Goal: Transaction & Acquisition: Subscribe to service/newsletter

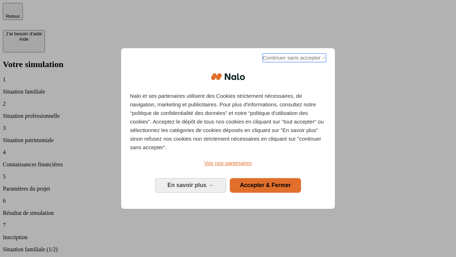
click at [294, 59] on span "Continuer sans accepter →" at bounding box center [294, 57] width 63 height 9
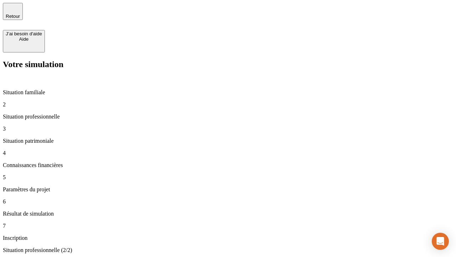
type input "30 000"
type input "0"
type input "1 000"
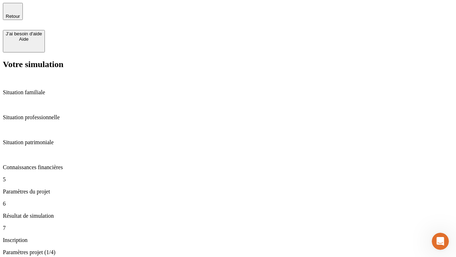
type input "40"
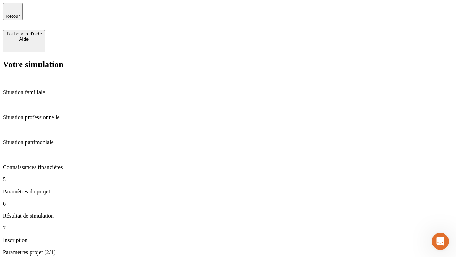
type input "200 000"
type input "640"
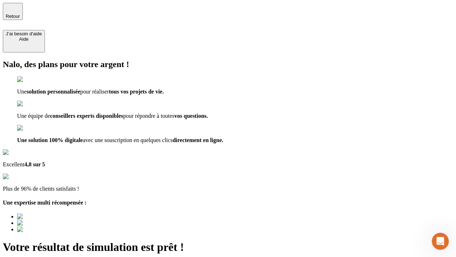
type input "[EMAIL_ADDRESS][DOMAIN_NAME]"
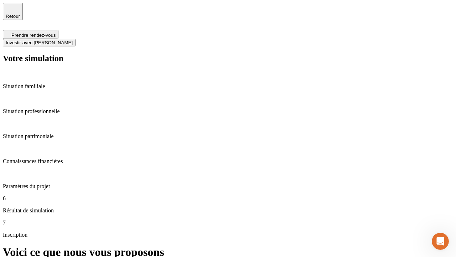
click at [73, 40] on span "Investir avec [PERSON_NAME]" at bounding box center [39, 42] width 67 height 5
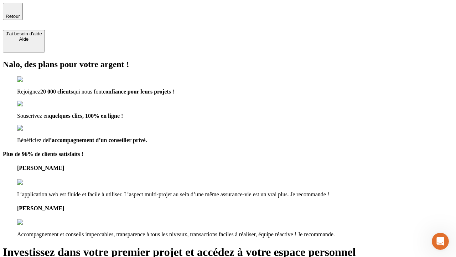
type input "[EMAIL_ADDRESS][DOMAIN_NAME]"
